Goal: Task Accomplishment & Management: Manage account settings

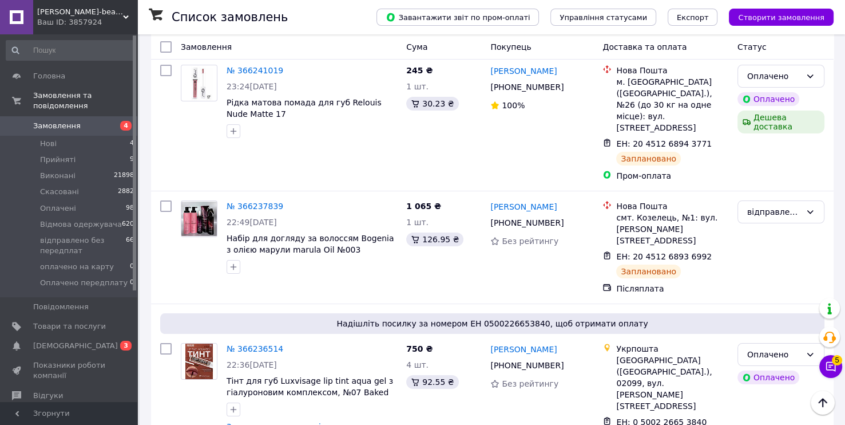
scroll to position [4293, 0]
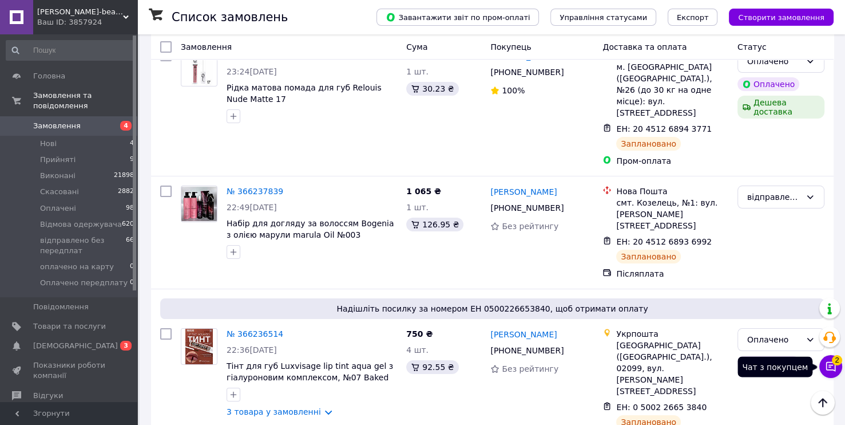
click at [837, 369] on button "Чат з покупцем 2" at bounding box center [831, 366] width 23 height 23
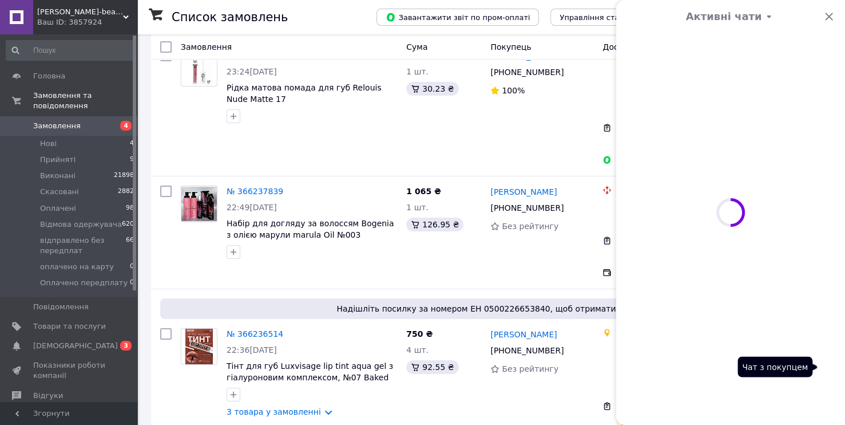
click at [837, 369] on div "Активні чати Чат з покупцем 2" at bounding box center [831, 366] width 23 height 23
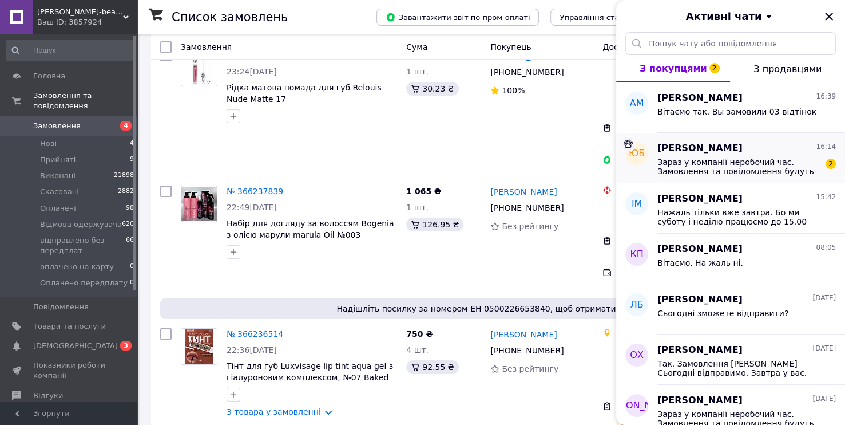
click at [800, 163] on span "Зараз у компанії неробочий час. Замовлення та повідомлення будуть оброблені з 0…" at bounding box center [739, 166] width 163 height 18
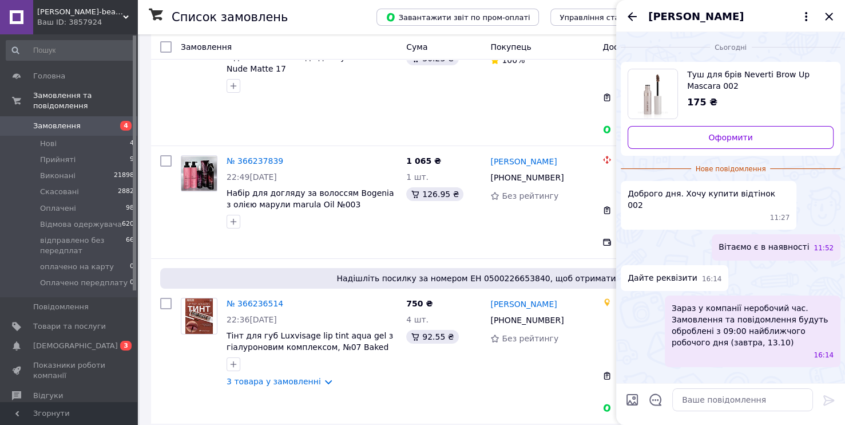
scroll to position [4350, 0]
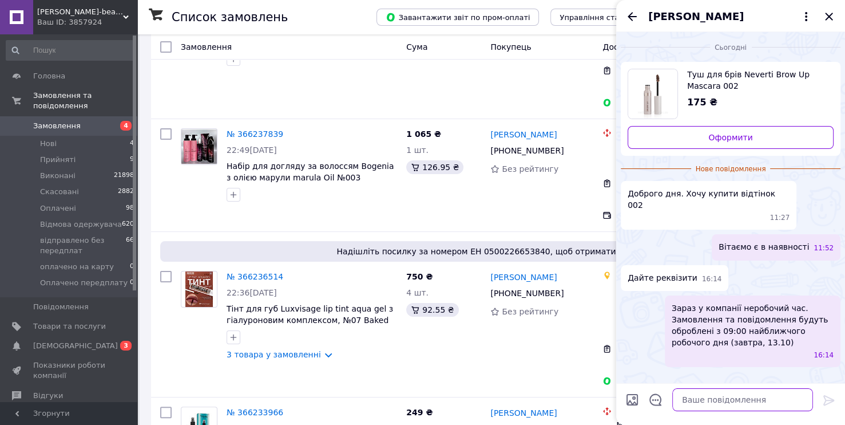
click at [689, 406] on textarea at bounding box center [743, 399] width 141 height 23
paste textarea "Оплата на рахунок: Monobank («УНІВЕРСАЛ БАНК») ФОП [PERSON_NAME] [FINANCIAL_ID]…"
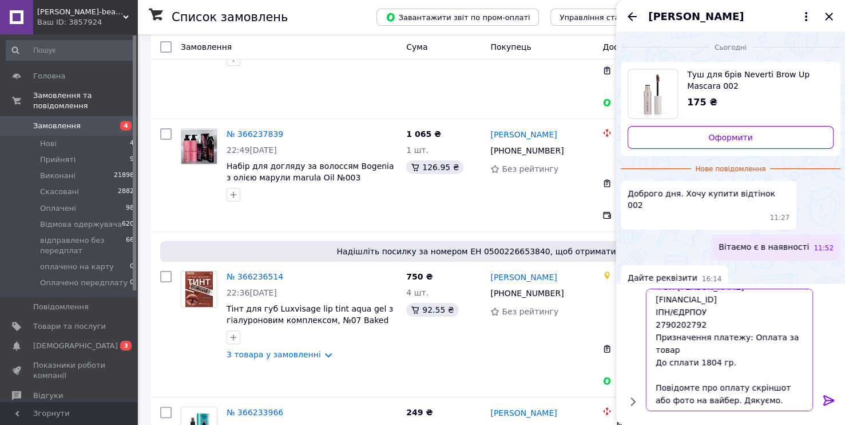
scroll to position [38, 0]
click at [715, 363] on textarea "Оплата на рахунок: Monobank («УНІВЕРСАЛ БАНК») ФОП [PERSON_NAME] [FINANCIAL_ID]…" at bounding box center [732, 349] width 164 height 122
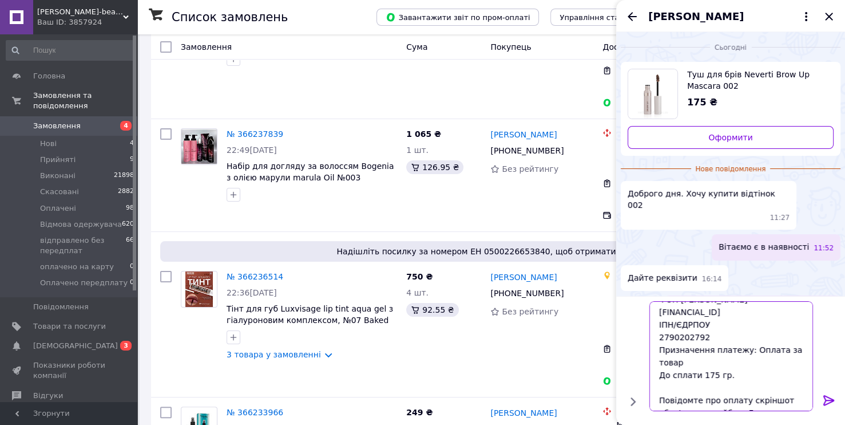
type textarea "Оплата на рахунок: Monobank («УНІВЕРСАЛ БАНК») ФОП [PERSON_NAME] [FINANCIAL_ID]…"
click at [828, 402] on icon at bounding box center [829, 400] width 14 height 14
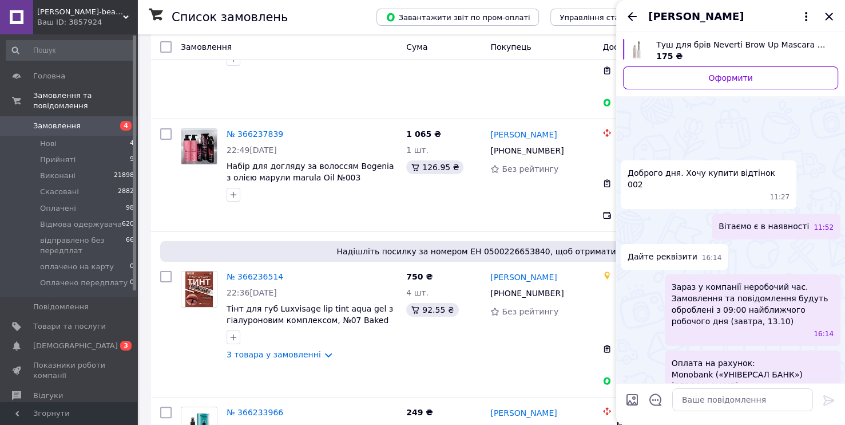
scroll to position [112, 0]
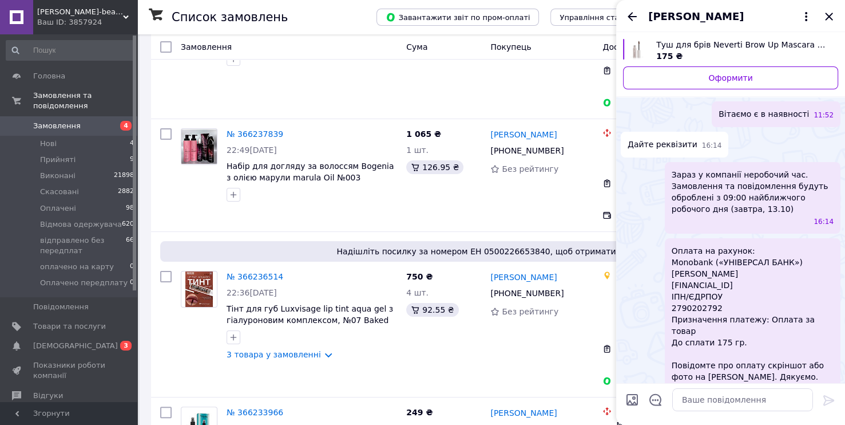
drag, startPoint x: 801, startPoint y: 271, endPoint x: 672, endPoint y: 278, distance: 129.0
click at [672, 278] on span "Оплата на рахунок: Monobank («УНІВЕРСАЛ БАНК») ФОП [PERSON_NAME] [FINANCIAL_ID]…" at bounding box center [753, 313] width 162 height 137
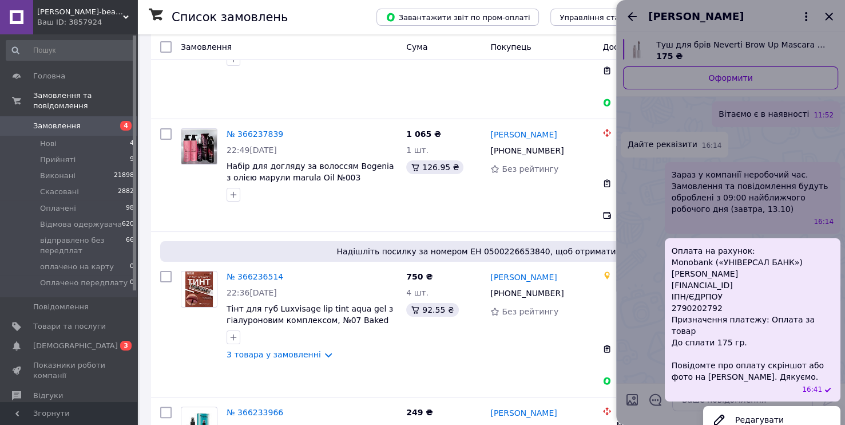
copy span "[FINANCIAL_ID]"
click at [636, 358] on div at bounding box center [730, 212] width 229 height 425
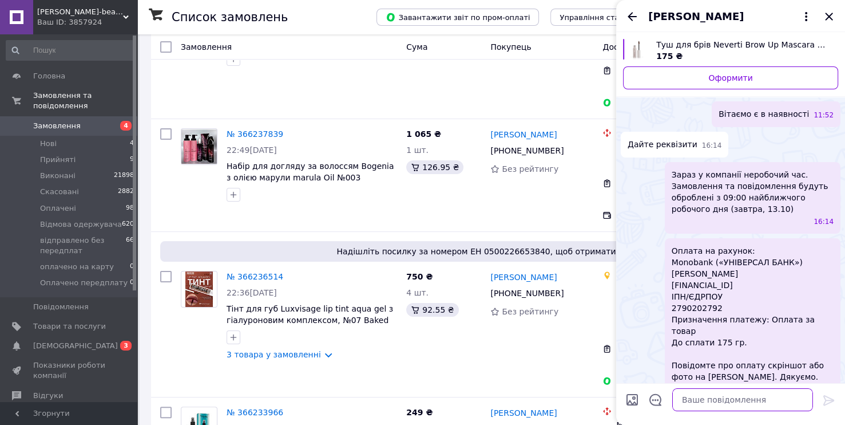
click at [689, 402] on textarea at bounding box center [743, 399] width 141 height 23
paste textarea "[FINANCIAL_ID]"
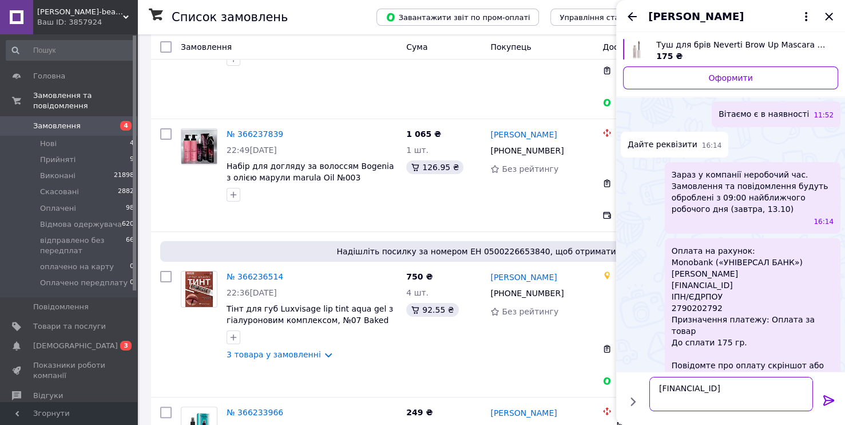
type textarea "[FINANCIAL_ID]"
click at [826, 397] on icon at bounding box center [829, 400] width 14 height 14
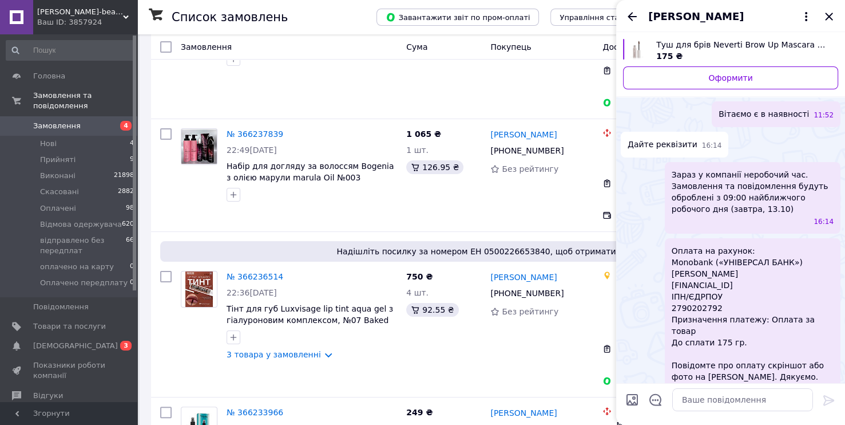
scroll to position [113, 0]
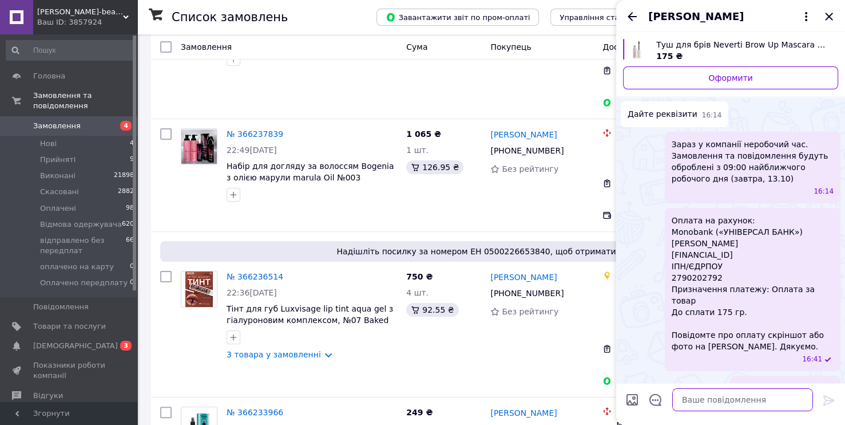
click at [711, 405] on textarea at bounding box center [743, 399] width 141 height 23
type textarea "або"
click at [827, 399] on icon at bounding box center [829, 400] width 11 height 10
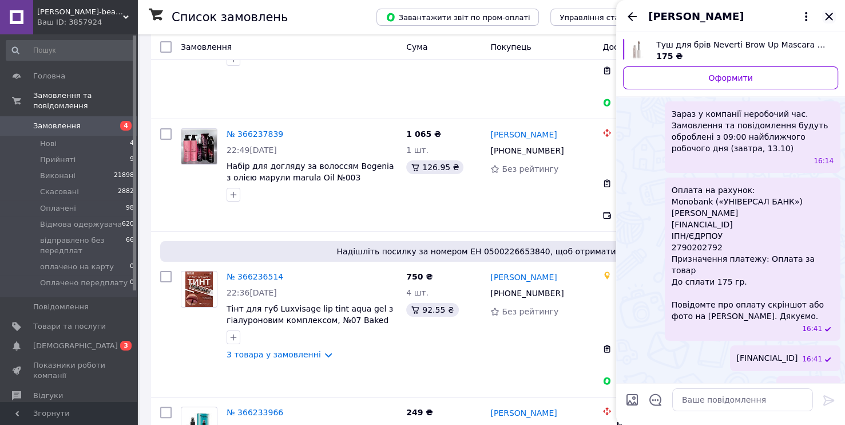
click at [833, 12] on icon "Закрити" at bounding box center [829, 17] width 14 height 14
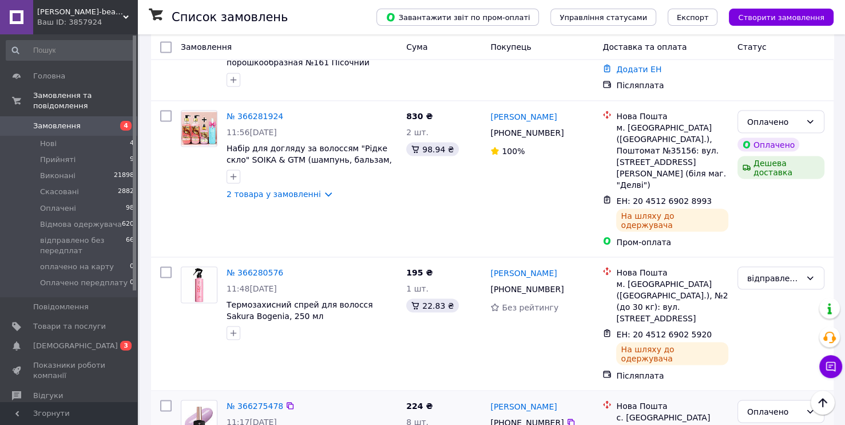
scroll to position [1774, 0]
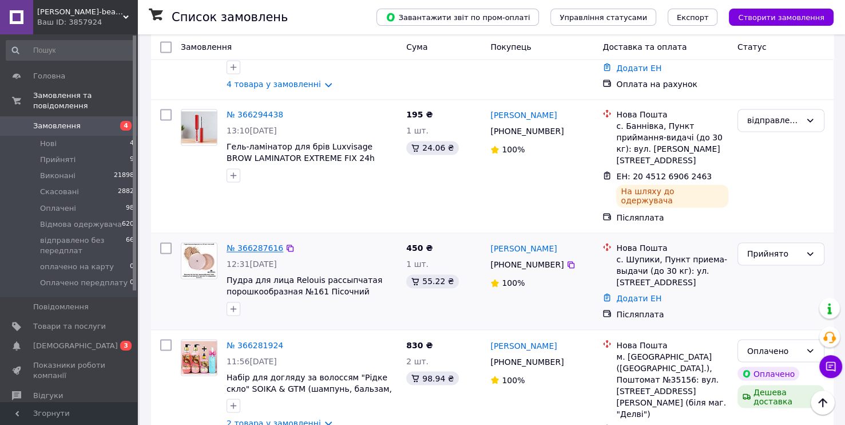
click at [254, 243] on link "№ 366287616" at bounding box center [255, 247] width 57 height 9
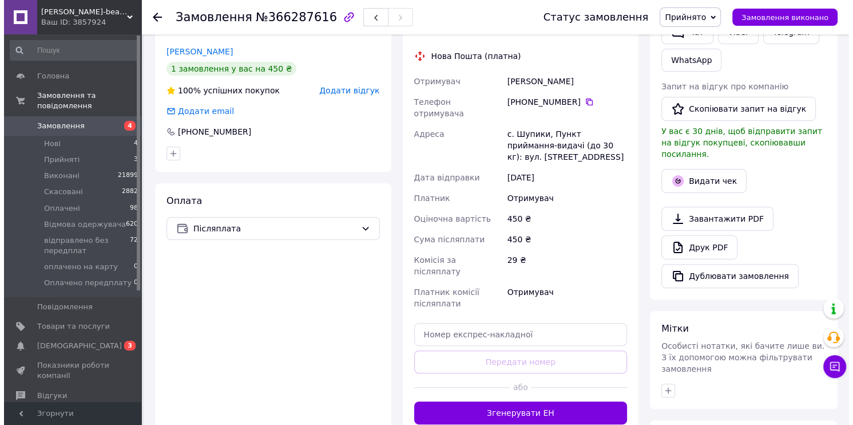
scroll to position [172, 0]
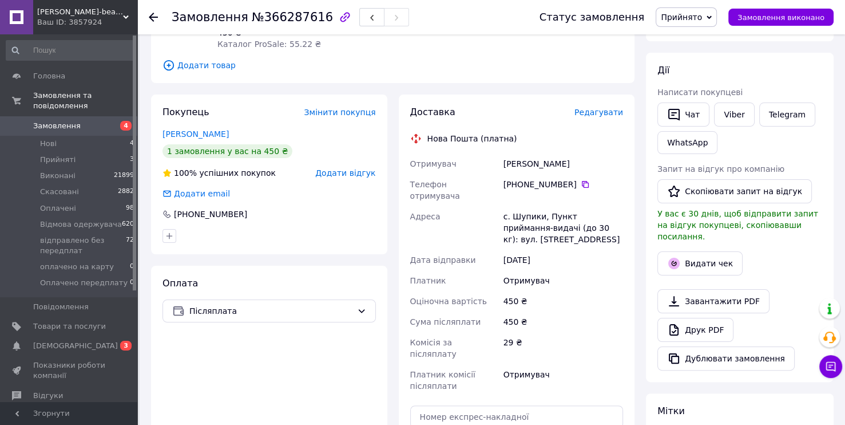
click at [592, 108] on span "Редагувати" at bounding box center [599, 112] width 49 height 9
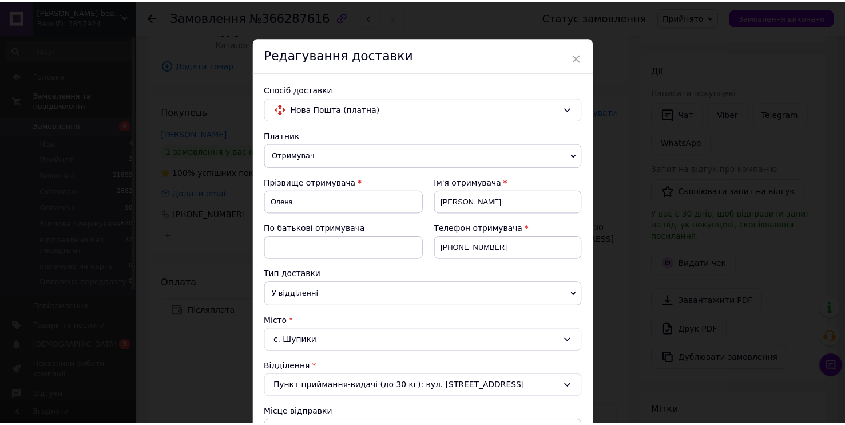
scroll to position [0, 0]
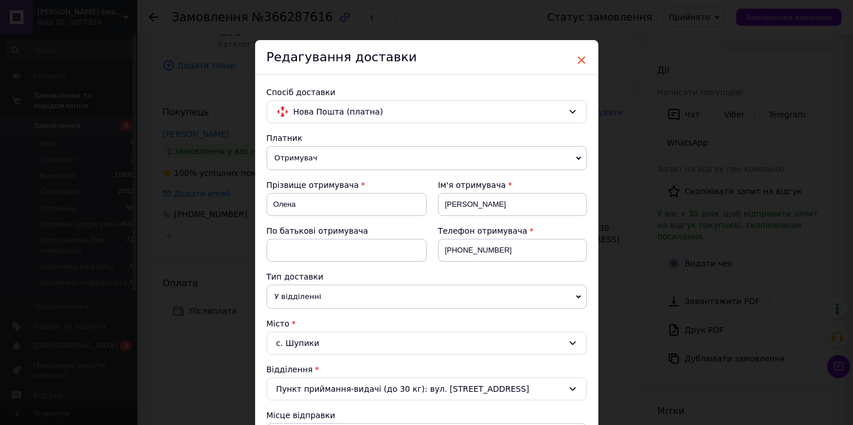
click at [581, 57] on span "×" at bounding box center [582, 59] width 10 height 19
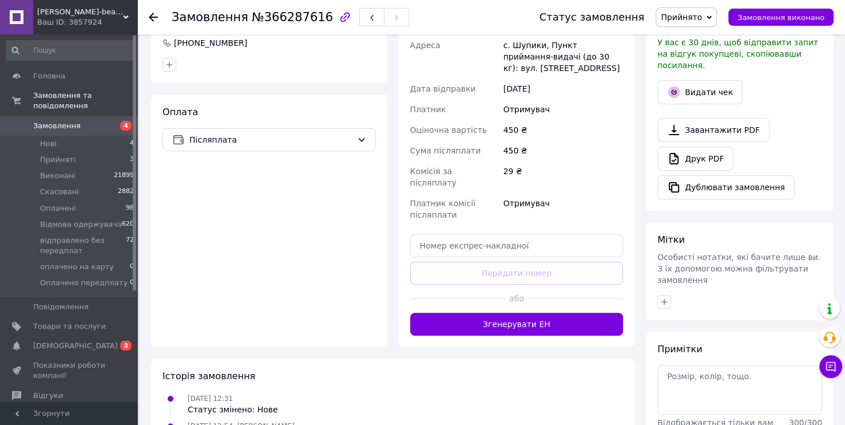
scroll to position [343, 0]
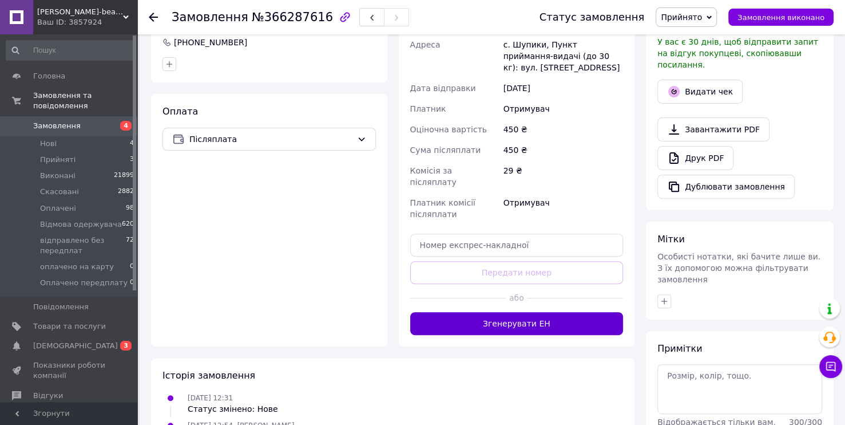
click at [539, 312] on button "Згенерувати ЕН" at bounding box center [516, 323] width 213 height 23
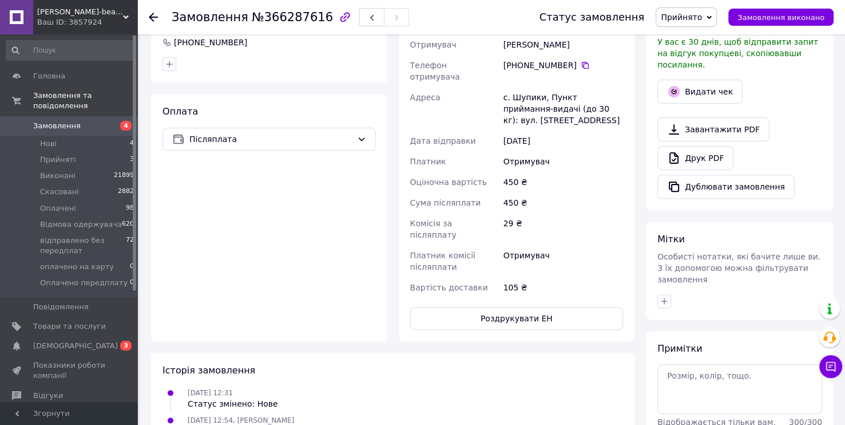
click at [551, 277] on div "105 ₴" at bounding box center [563, 287] width 124 height 21
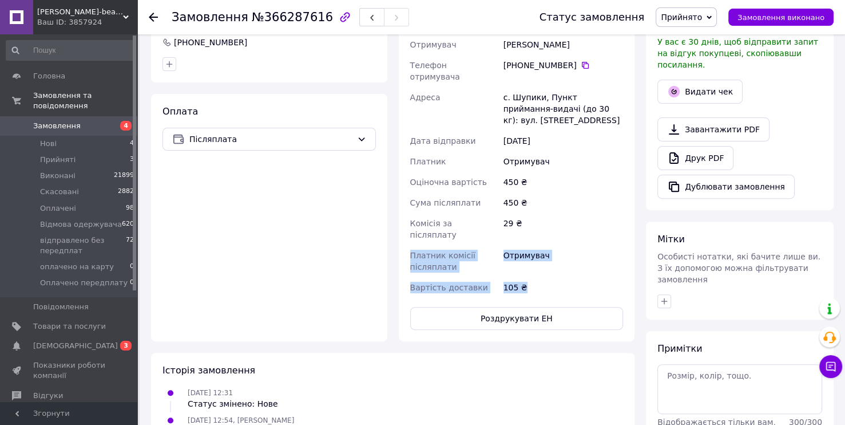
drag, startPoint x: 550, startPoint y: 236, endPoint x: 532, endPoint y: 195, distance: 45.1
click at [532, 195] on div "Номер накладної 20 4512 6917 3652   Статус відправлення Заплановано Отримувач […" at bounding box center [517, 140] width 218 height 316
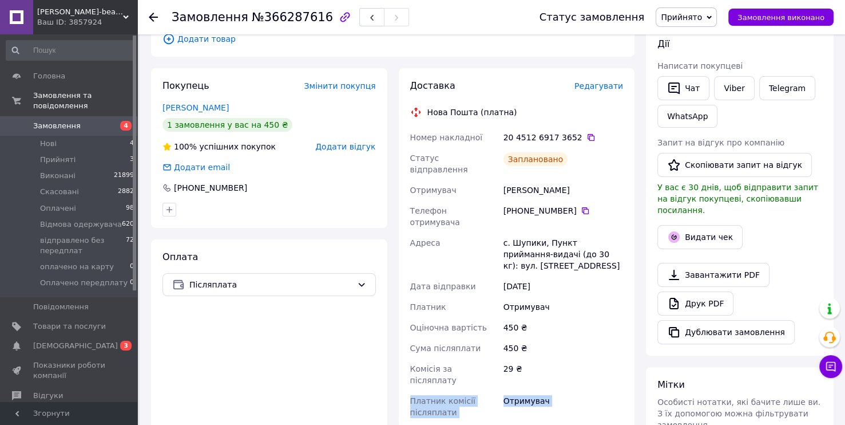
scroll to position [172, 0]
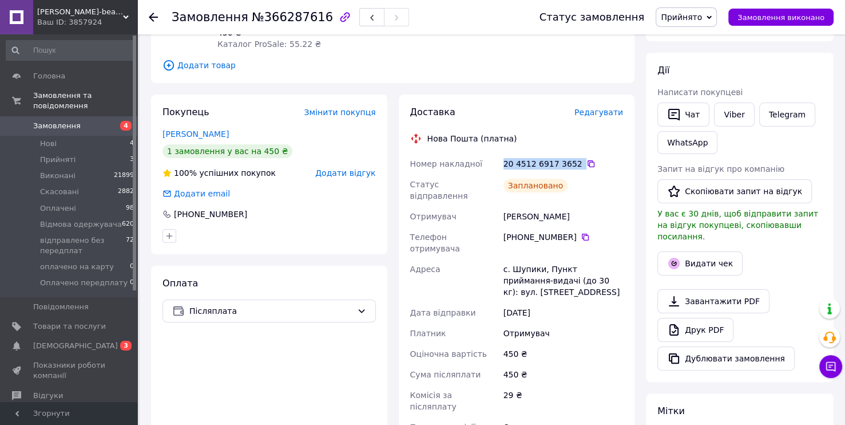
drag, startPoint x: 503, startPoint y: 149, endPoint x: 573, endPoint y: 157, distance: 70.8
click at [573, 158] on div "20 4512 6917 3652" at bounding box center [564, 163] width 120 height 11
copy div "20 4512 6917 3652"
click at [565, 231] on div "[PHONE_NUMBER]" at bounding box center [564, 236] width 120 height 11
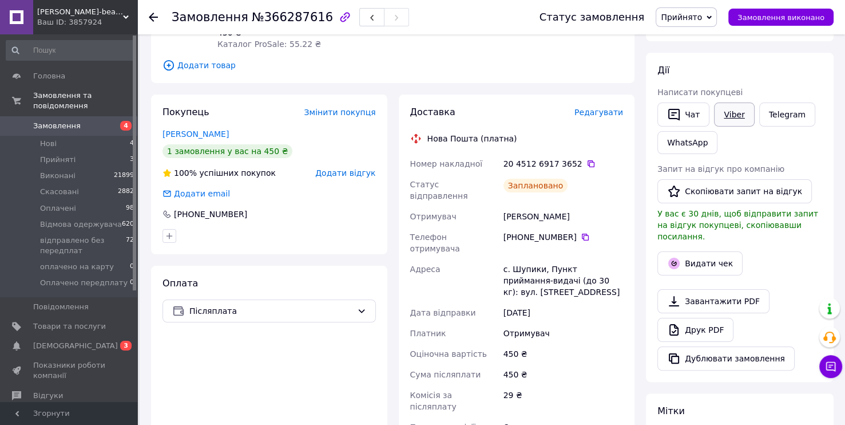
click at [735, 117] on link "Viber" at bounding box center [734, 114] width 40 height 24
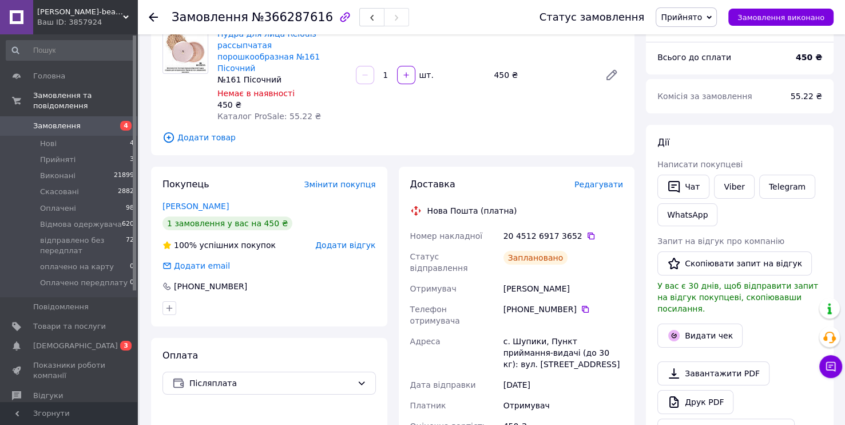
scroll to position [0, 0]
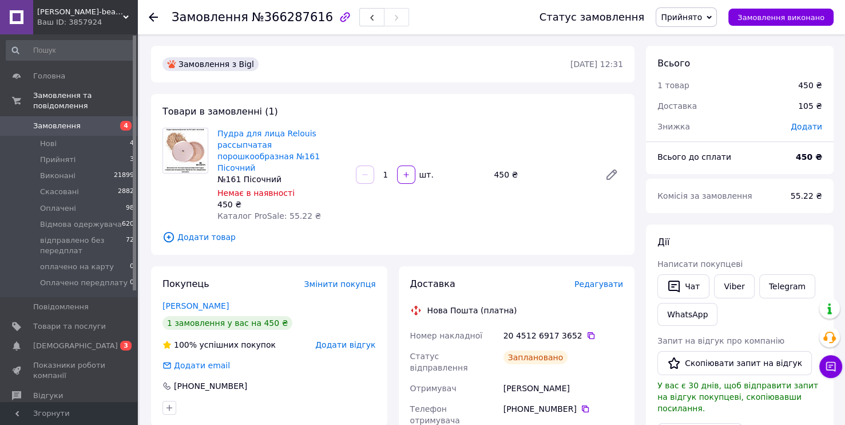
drag, startPoint x: 277, startPoint y: 171, endPoint x: 289, endPoint y: 168, distance: 12.4
click at [289, 173] on div "№161 Пісочний" at bounding box center [281, 178] width 129 height 11
drag, startPoint x: 283, startPoint y: 160, endPoint x: 217, endPoint y: 136, distance: 70.8
click at [217, 136] on div "Пудра для лица Relouis рассыпчатая порошкообразная №161 Пісочний №161 Пісочний …" at bounding box center [282, 174] width 139 height 98
copy link "Пудра для лица Relouis рассыпчатая порошкообразная №161 Пісочний"
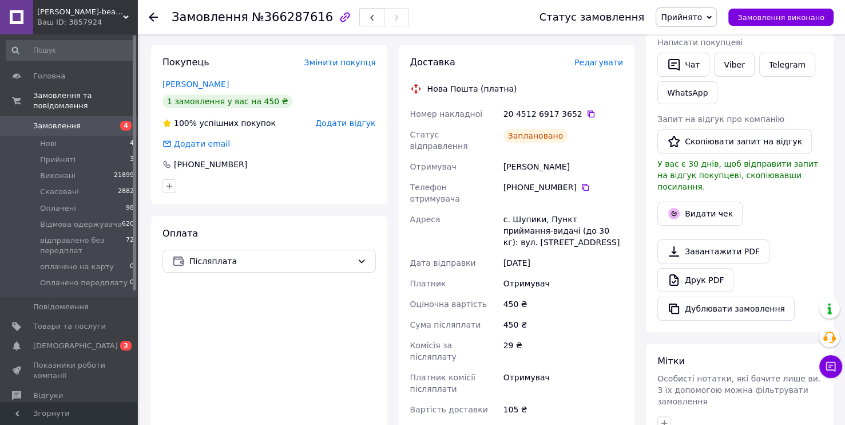
scroll to position [229, 0]
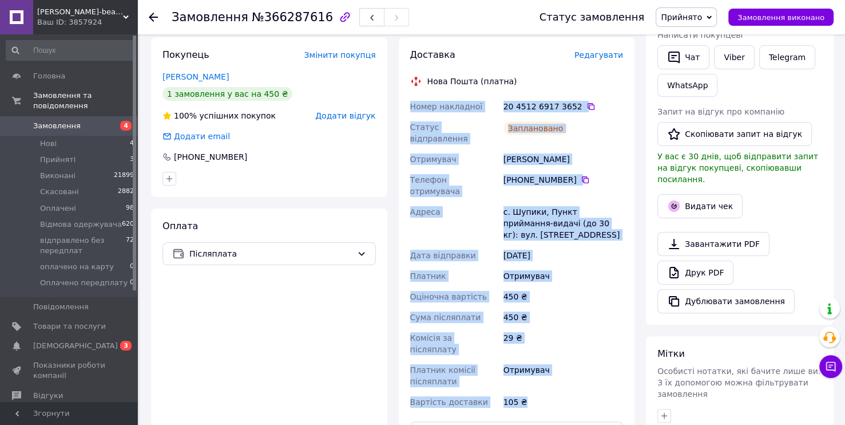
drag, startPoint x: 486, startPoint y: 367, endPoint x: 407, endPoint y: 102, distance: 276.7
click at [408, 102] on div "Номер накладної 20 4512 6917 3652   Статус відправлення Заплановано Отримувач […" at bounding box center [517, 254] width 218 height 316
copy div "Номер накладної 20 4512 6917 3652   Статус відправлення Заплановано Отримувач […"
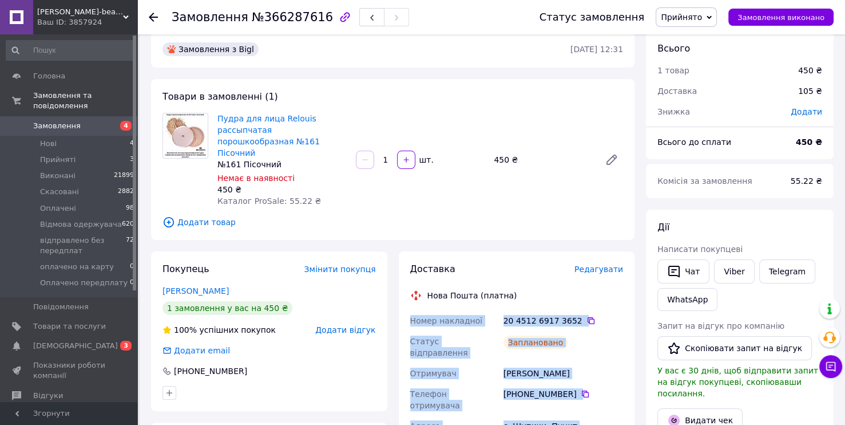
scroll to position [0, 0]
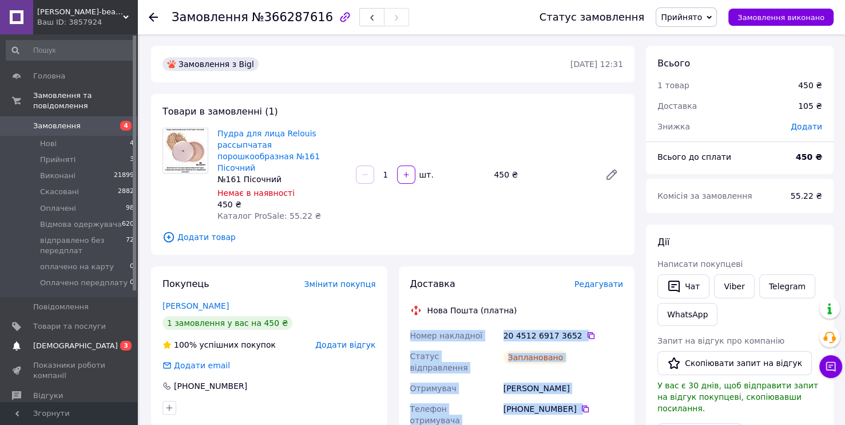
click at [96, 336] on link "[DEMOGRAPHIC_DATA] 0 3" at bounding box center [70, 345] width 141 height 19
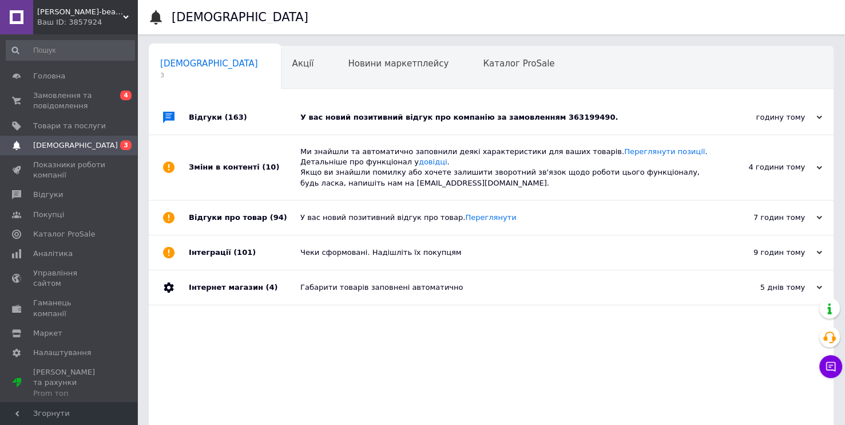
click at [343, 130] on div "У вас новий позитивний відгук про компанію за замовленням 363199490." at bounding box center [504, 117] width 408 height 34
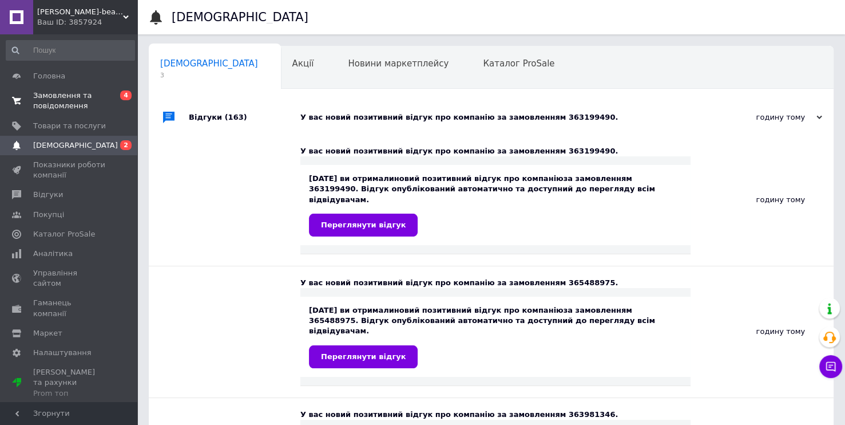
click at [77, 109] on span "Замовлення та повідомлення" at bounding box center [69, 100] width 73 height 21
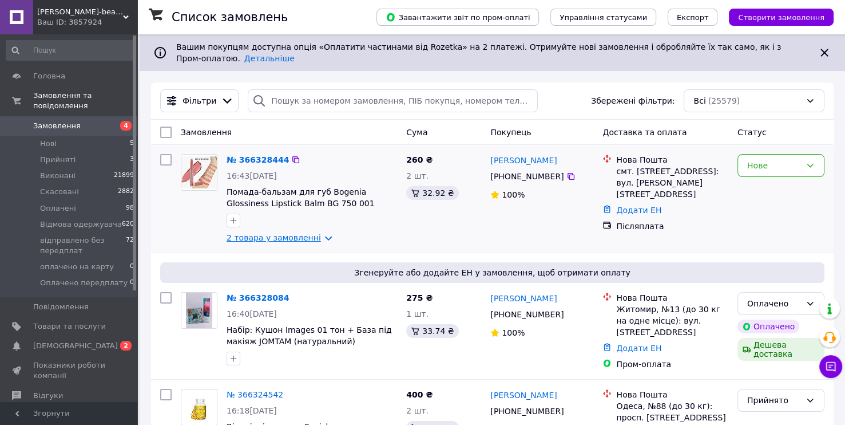
click at [249, 233] on link "2 товара у замовленні" at bounding box center [274, 237] width 94 height 9
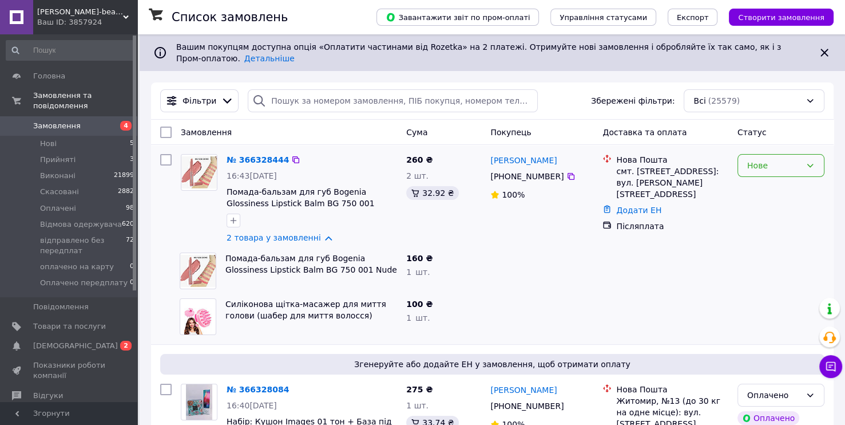
click at [757, 159] on div "Нове" at bounding box center [774, 165] width 54 height 13
click at [760, 181] on li "Прийнято" at bounding box center [781, 181] width 86 height 21
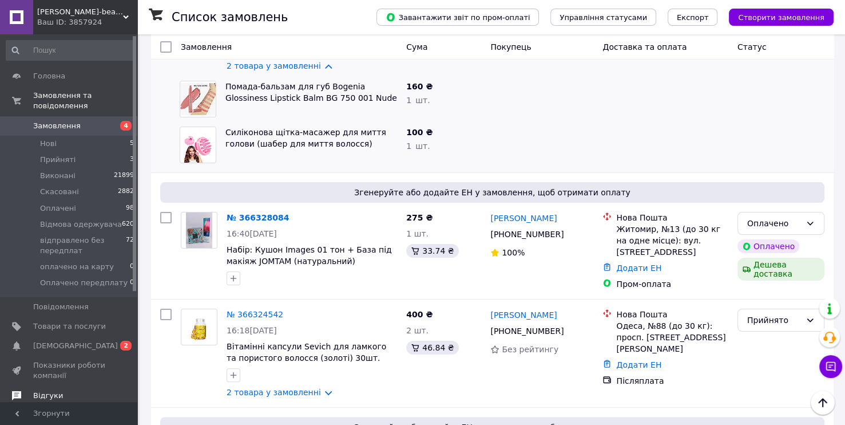
scroll to position [159, 0]
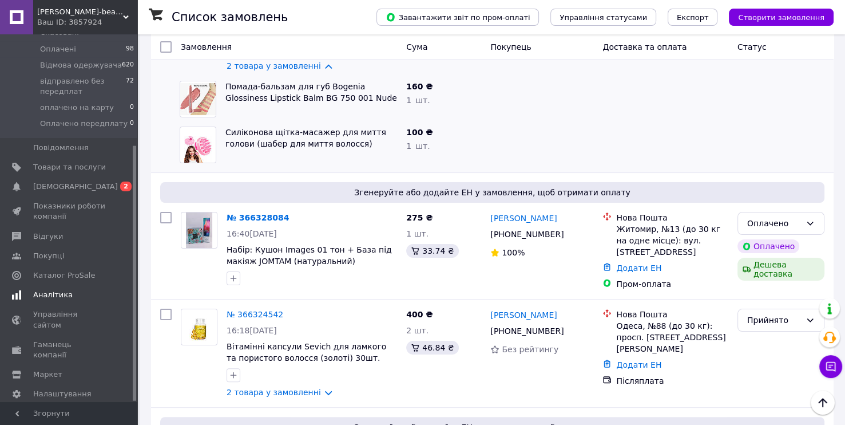
click at [35, 290] on span "Аналітика" at bounding box center [52, 295] width 39 height 10
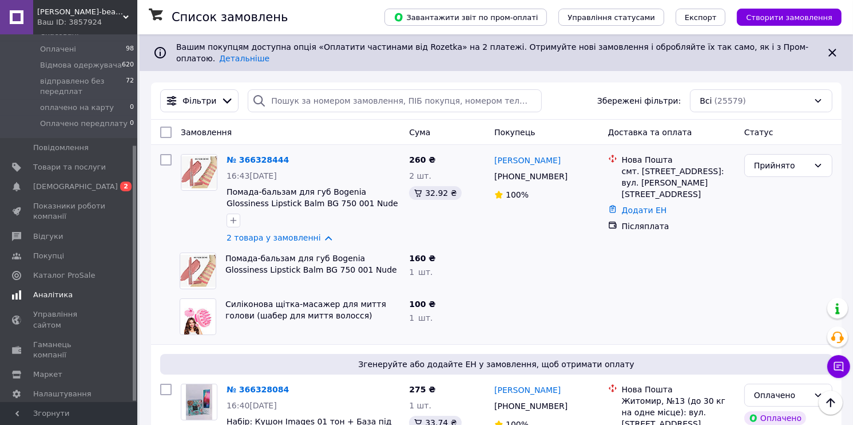
scroll to position [98, 0]
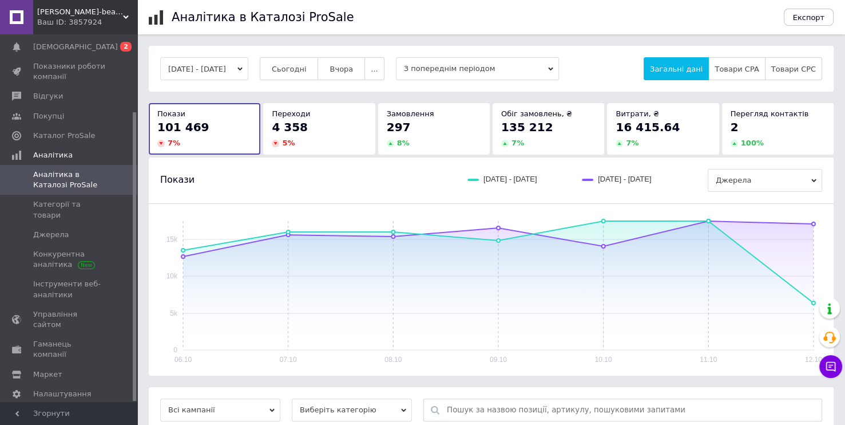
click at [532, 129] on span "135 212" at bounding box center [527, 127] width 52 height 14
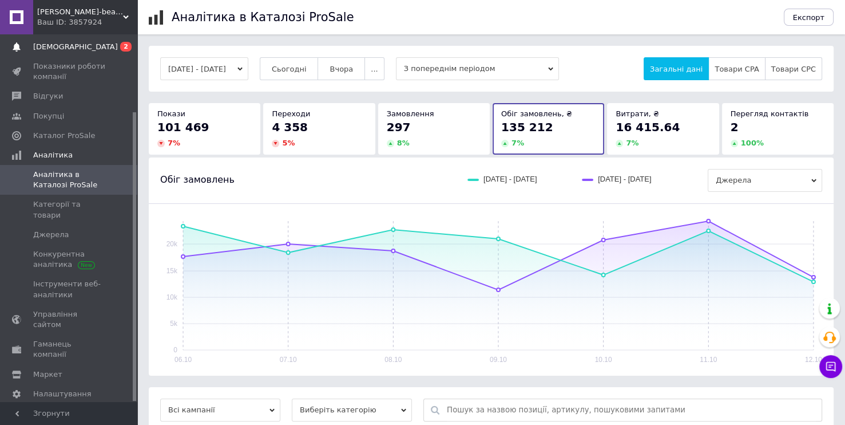
click at [82, 52] on link "[DEMOGRAPHIC_DATA] 0 2" at bounding box center [70, 46] width 141 height 19
